Goal: Task Accomplishment & Management: Use online tool/utility

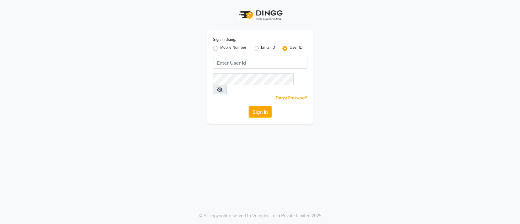
click at [220, 47] on label "Mobile Number" at bounding box center [233, 48] width 26 height 7
click at [220, 47] on input "Mobile Number" at bounding box center [222, 47] width 4 height 4
radio input "true"
radio input "false"
click at [284, 63] on input "Username" at bounding box center [271, 63] width 74 height 12
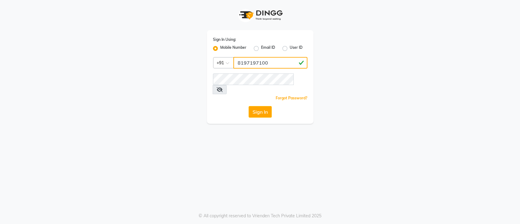
type input "8197197100"
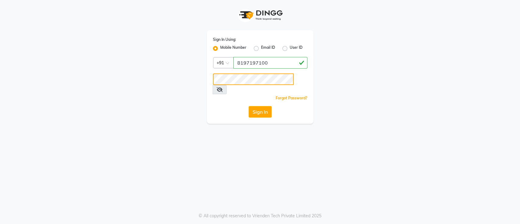
click at [249, 106] on button "Sign In" at bounding box center [260, 112] width 23 height 12
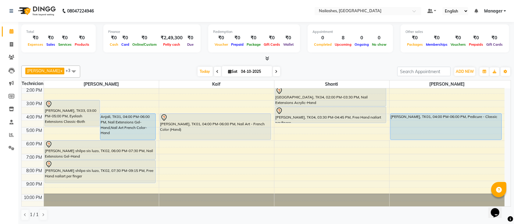
scroll to position [28, 0]
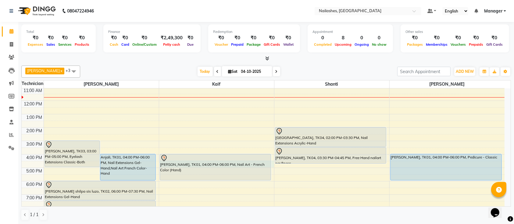
click at [273, 161] on div "9:00 AM 10:00 AM 11:00 AM 12:00 PM 1:00 PM 2:00 PM 3:00 PM 4:00 PM 5:00 PM 6:00…" at bounding box center [263, 155] width 483 height 188
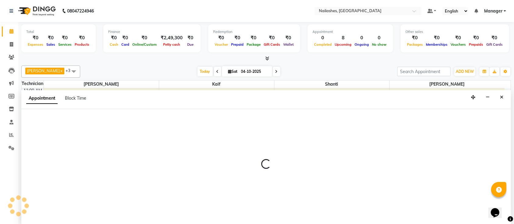
scroll to position [0, 0]
select select "29607"
select select "990"
select select "tentative"
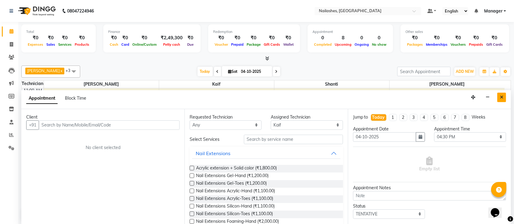
click at [500, 97] on icon "Close" at bounding box center [501, 97] width 3 height 4
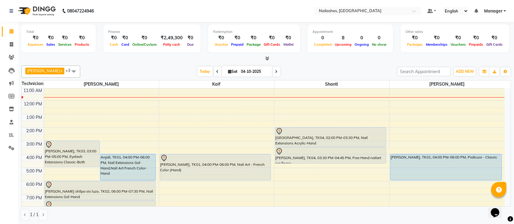
click at [310, 68] on div "[DATE] [DATE]" at bounding box center [238, 71] width 311 height 9
